Goal: Information Seeking & Learning: Learn about a topic

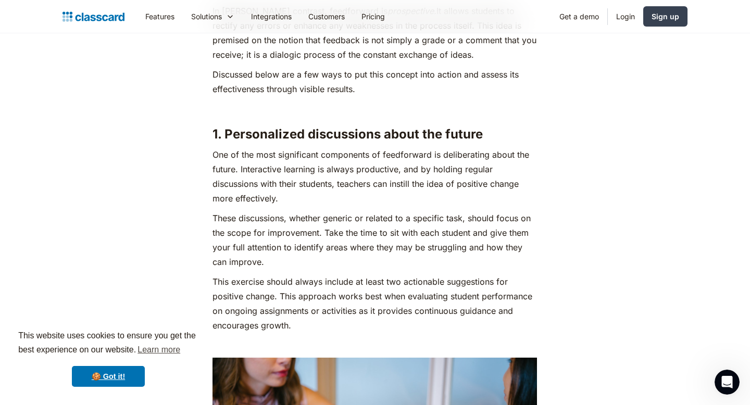
scroll to position [3256, 0]
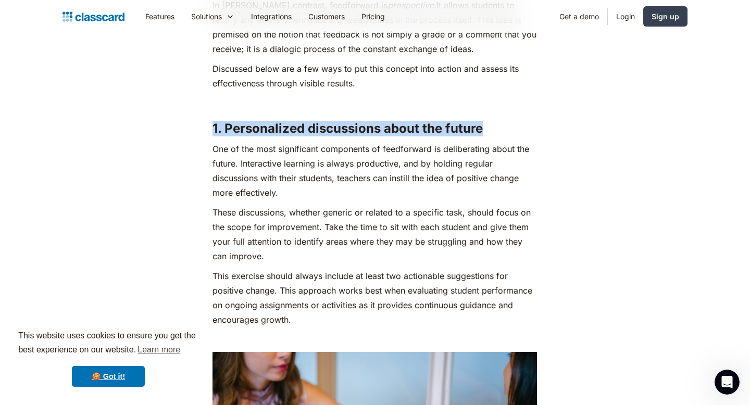
drag, startPoint x: 214, startPoint y: 114, endPoint x: 487, endPoint y: 115, distance: 273.5
click at [488, 121] on h3 "1. Personalized discussions about the future" at bounding box center [375, 129] width 325 height 16
copy strong "1. Personalized discussions about the future"
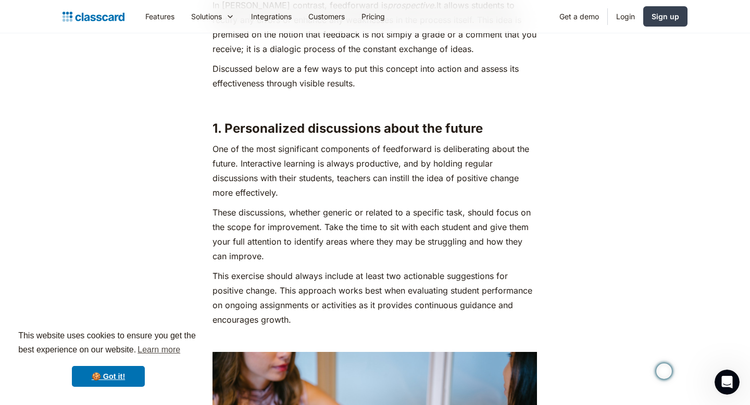
click at [479, 121] on strong "1. Personalized discussions about the future" at bounding box center [348, 128] width 270 height 15
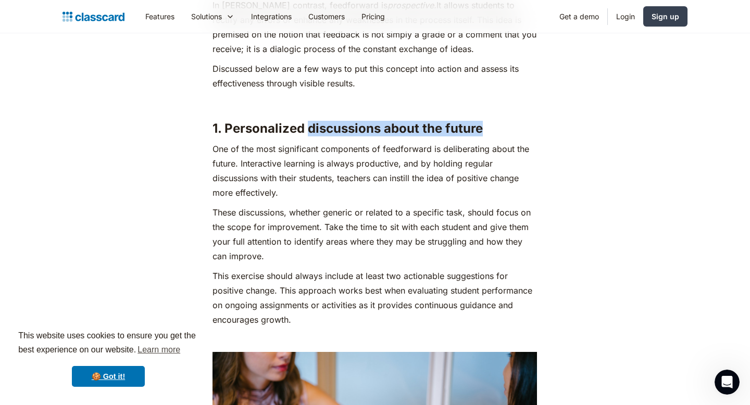
drag, startPoint x: 492, startPoint y: 118, endPoint x: 310, endPoint y: 117, distance: 181.3
click at [310, 121] on h3 "1. Personalized discussions about the future" at bounding box center [375, 129] width 325 height 16
copy strong "discussions about the future"
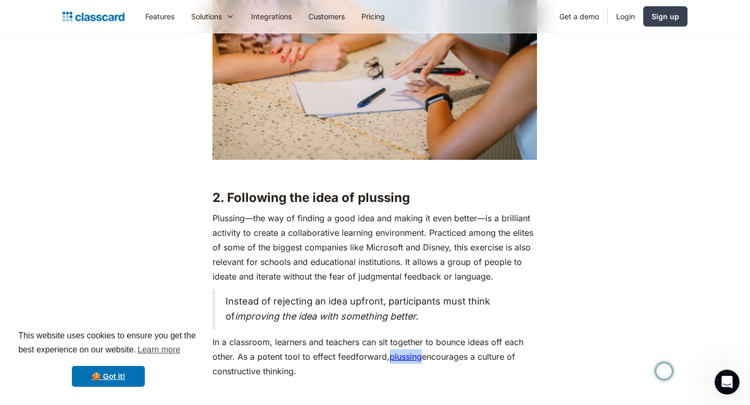
scroll to position [3683, 0]
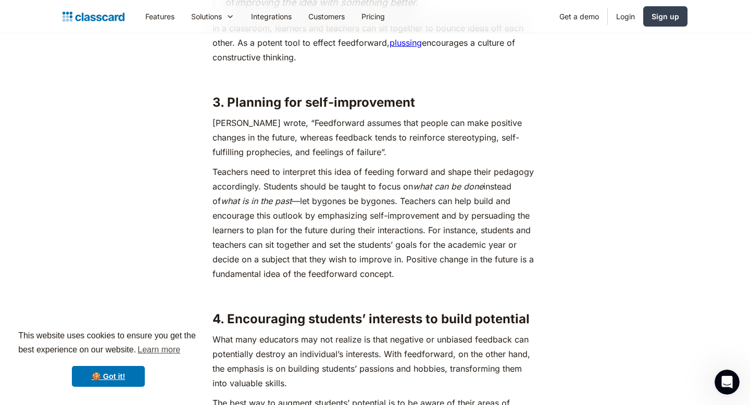
scroll to position [3979, 0]
